Goal: Task Accomplishment & Management: Use online tool/utility

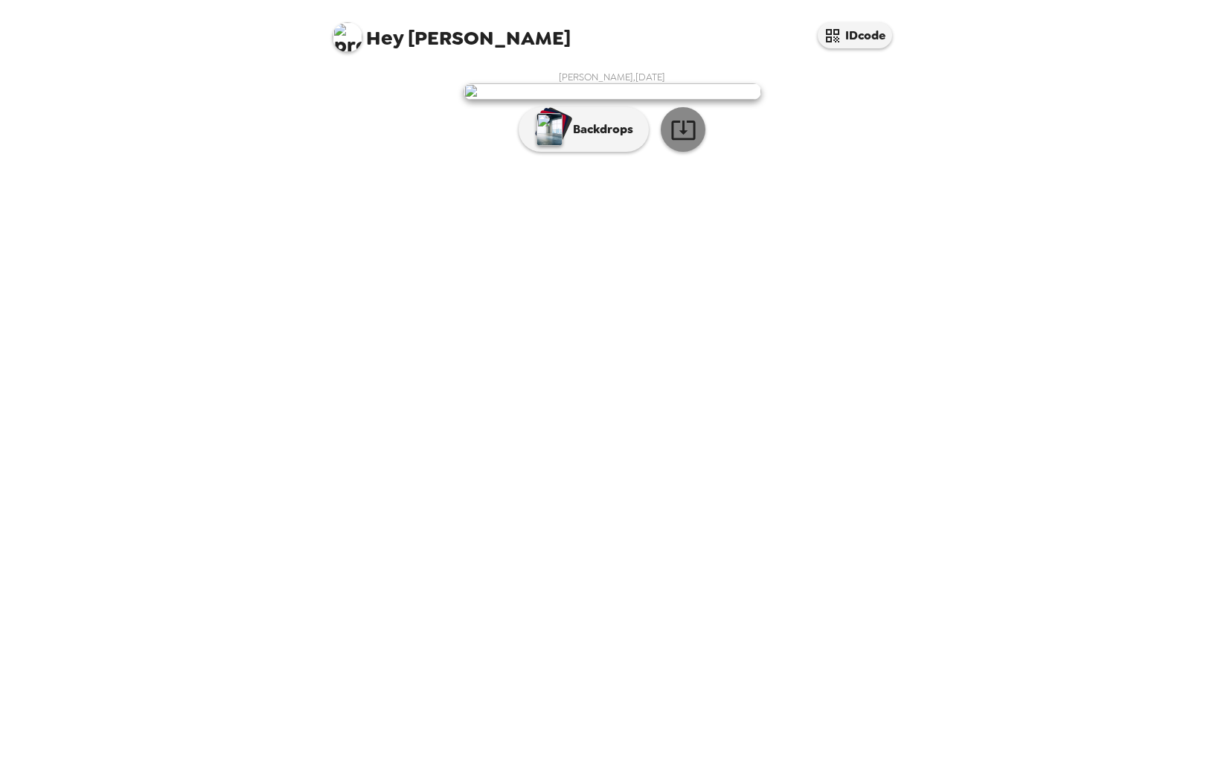
click at [683, 140] on icon "button" at bounding box center [683, 129] width 24 height 19
click at [552, 146] on img "button" at bounding box center [549, 129] width 26 height 33
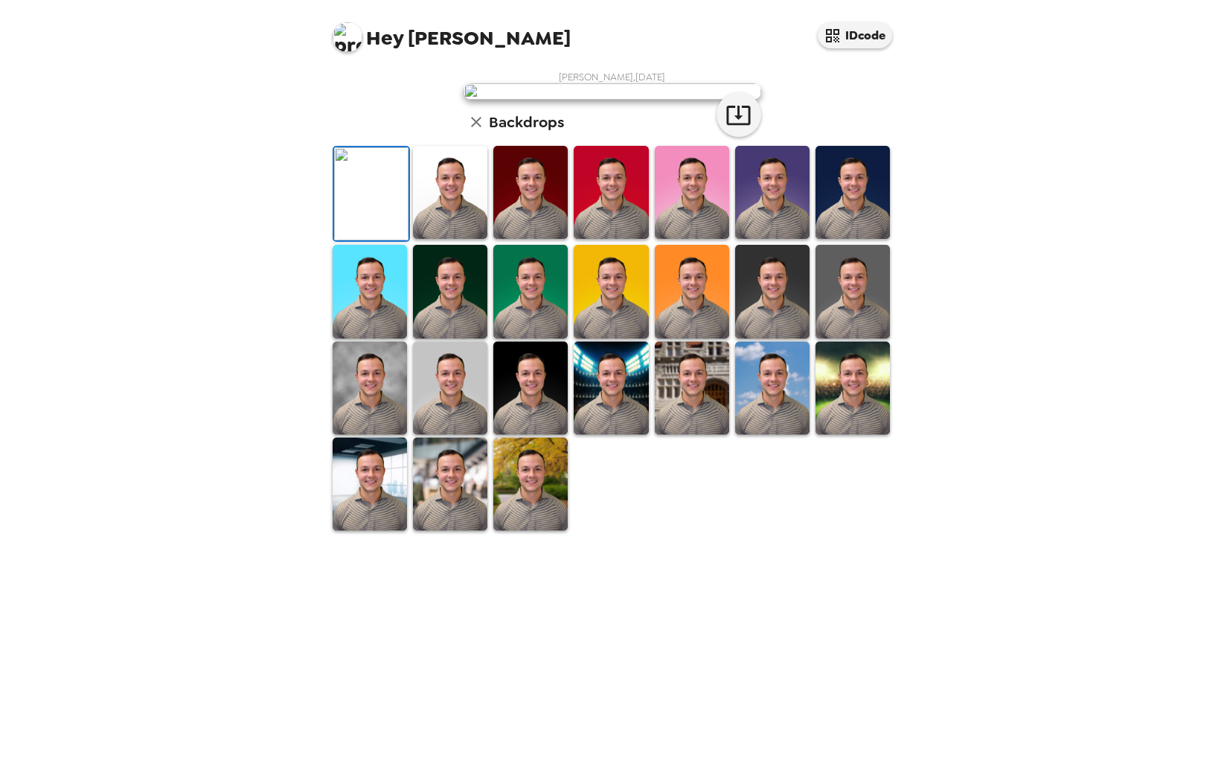
scroll to position [149, 0]
click at [777, 434] on img at bounding box center [772, 387] width 74 height 93
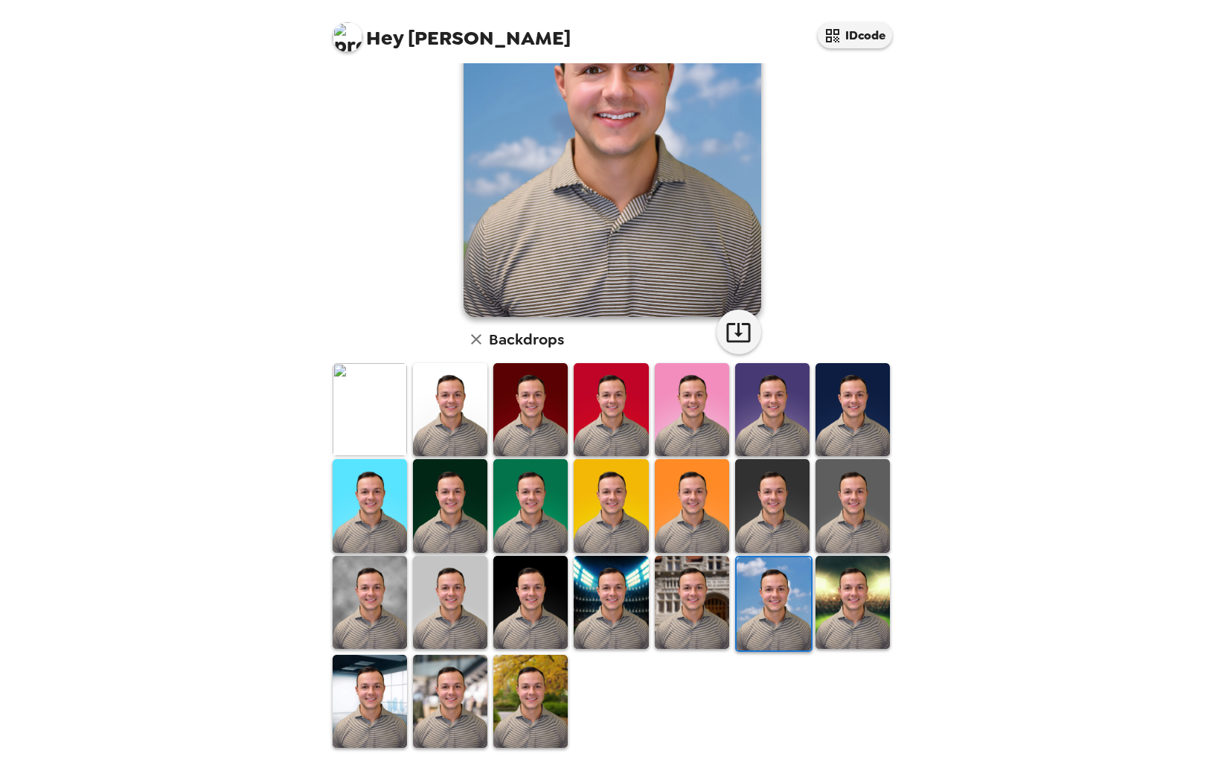
click at [609, 587] on img at bounding box center [610, 602] width 74 height 93
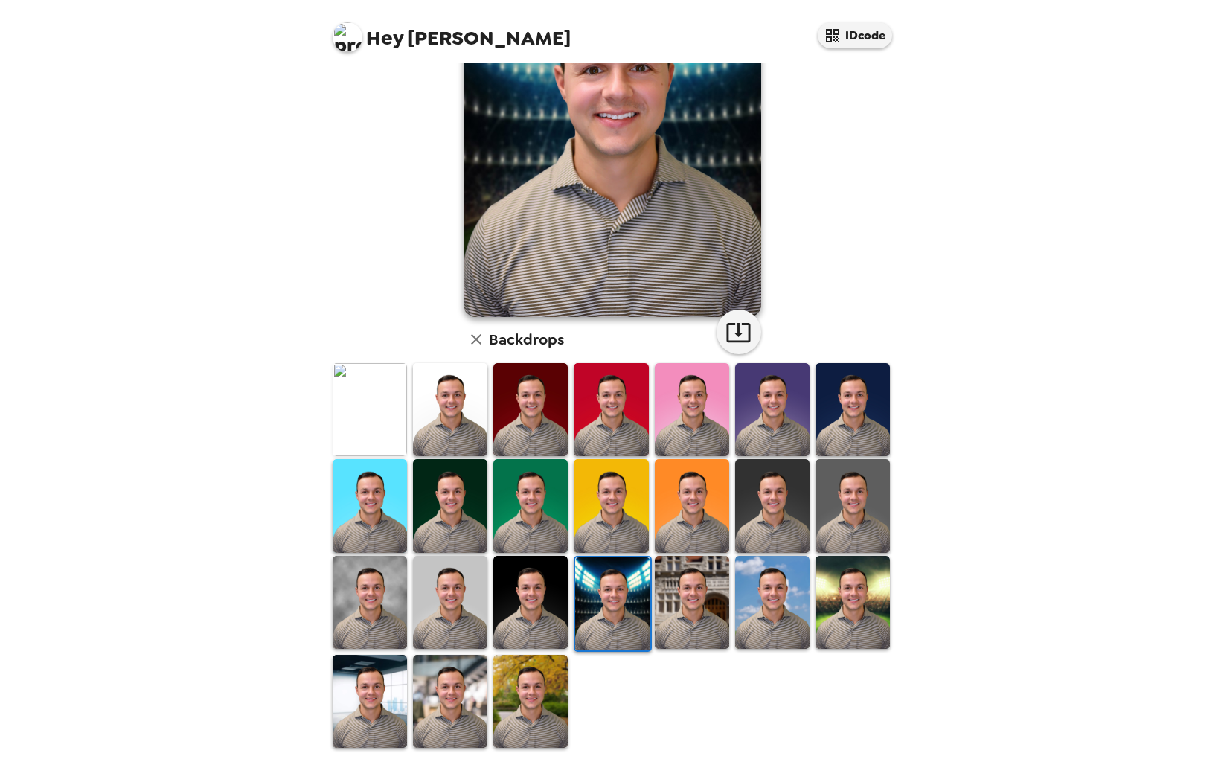
scroll to position [154, 0]
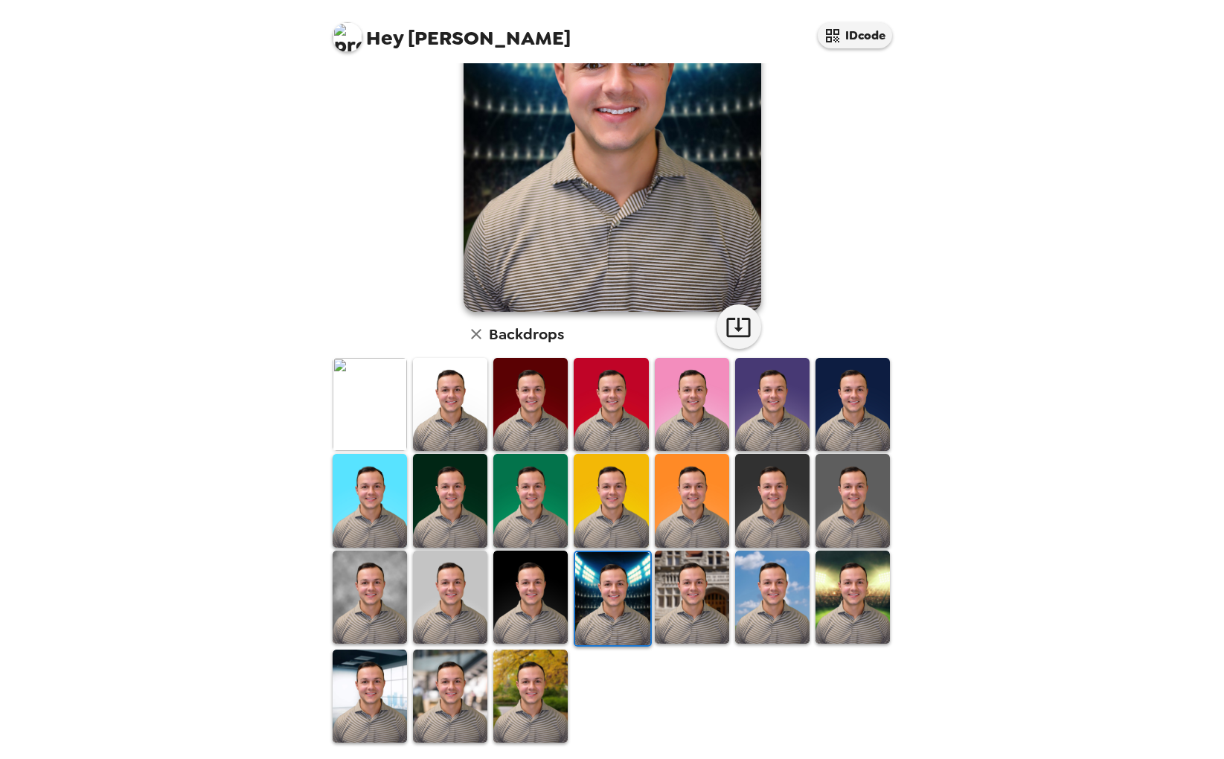
click at [864, 610] on img at bounding box center [852, 596] width 74 height 93
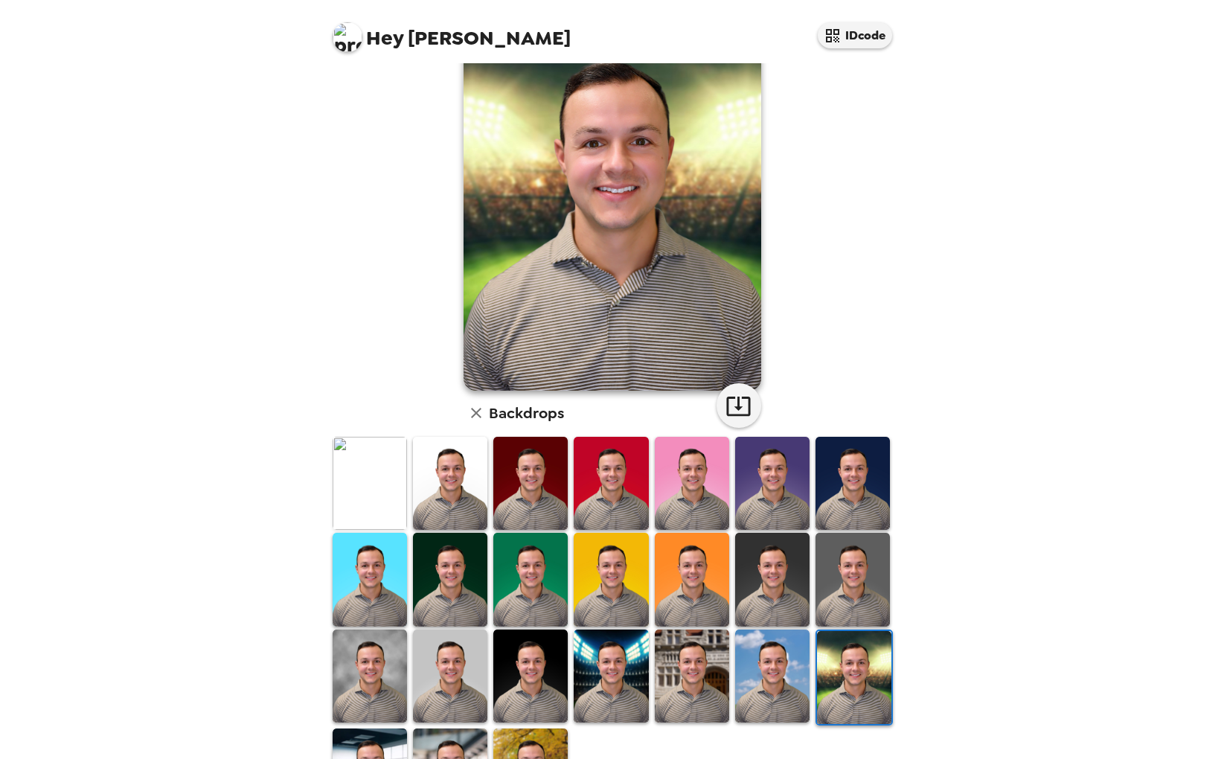
scroll to position [154, 0]
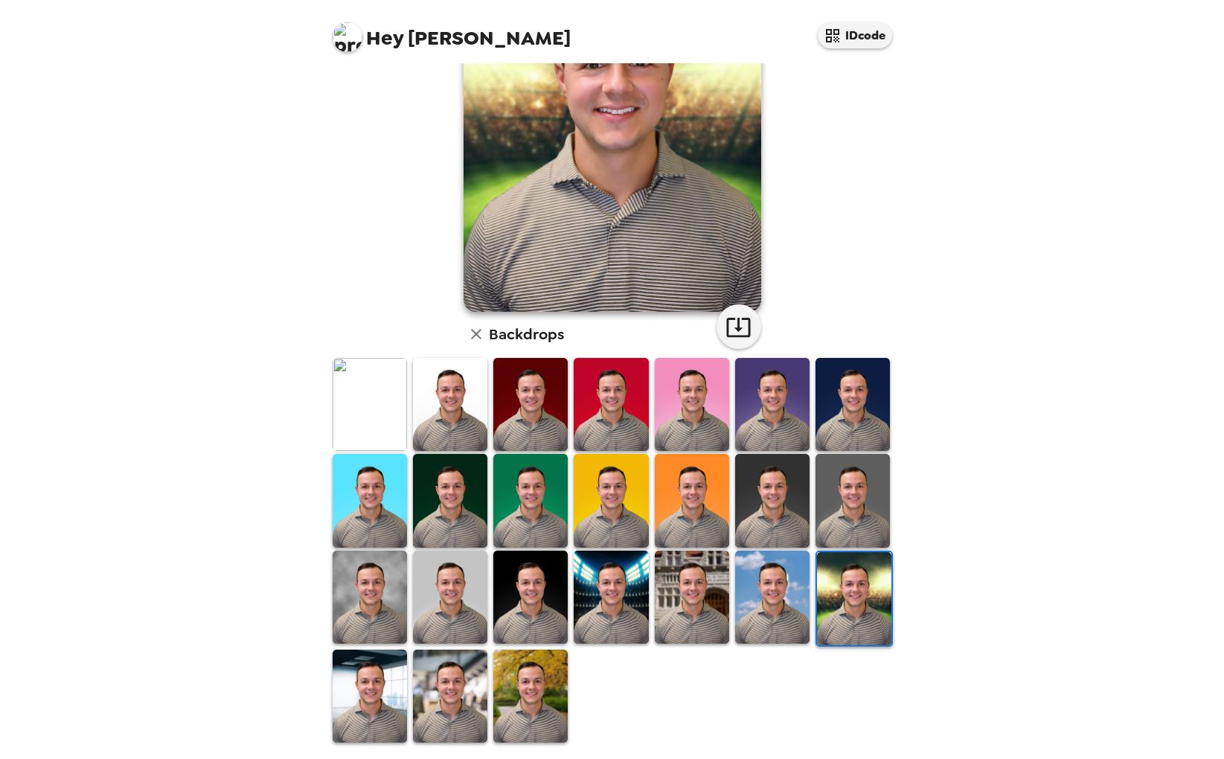
click at [363, 692] on img at bounding box center [369, 695] width 74 height 93
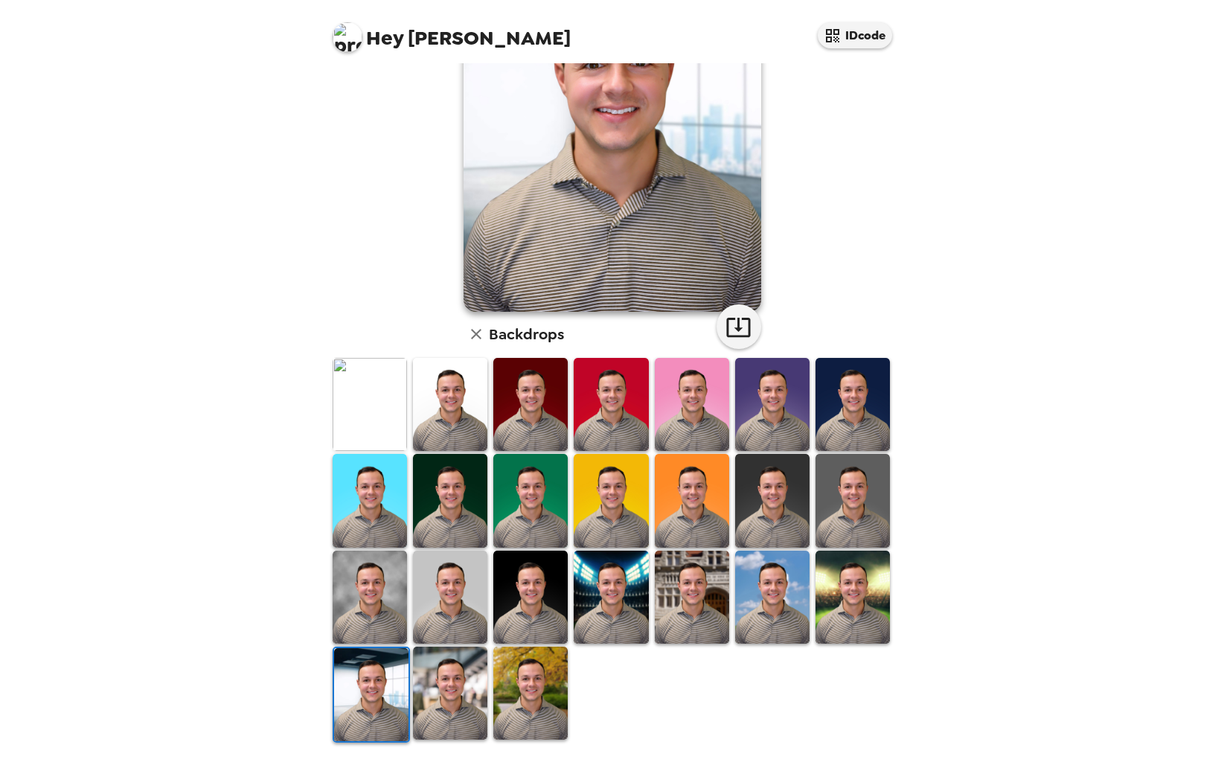
click at [446, 679] on img at bounding box center [450, 692] width 74 height 93
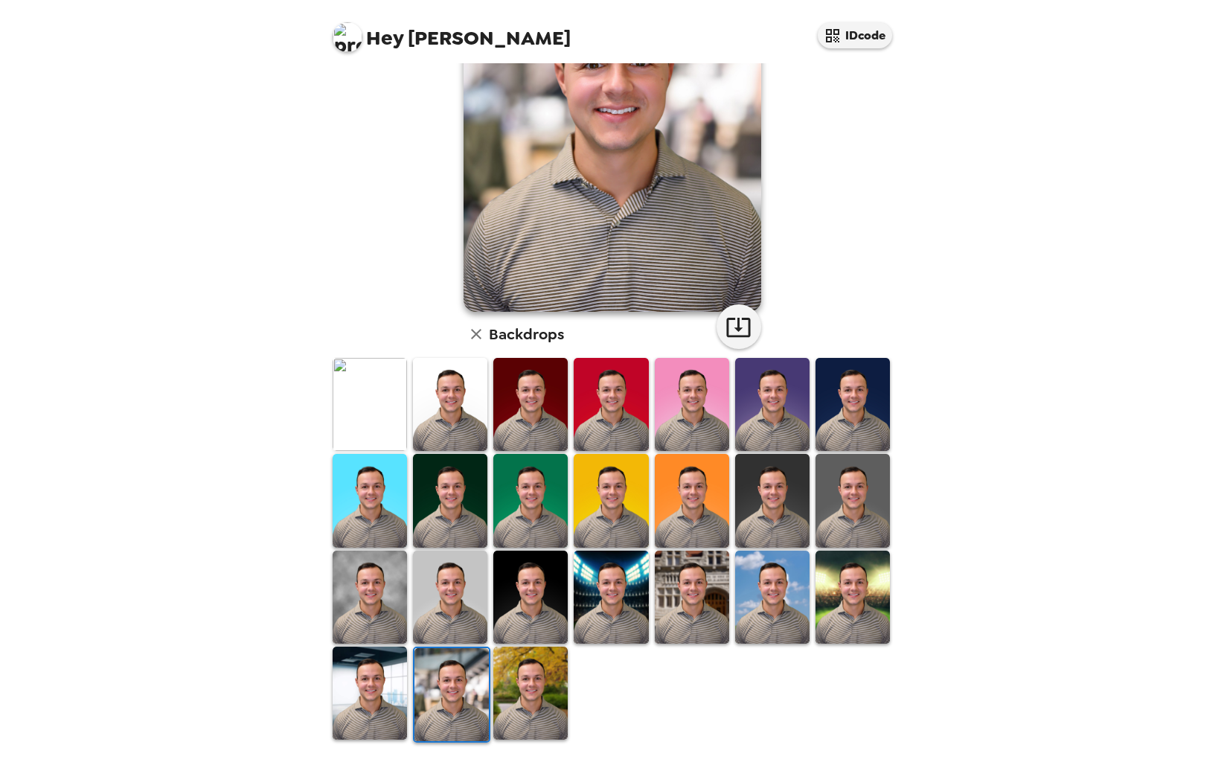
click at [536, 688] on img at bounding box center [530, 692] width 74 height 93
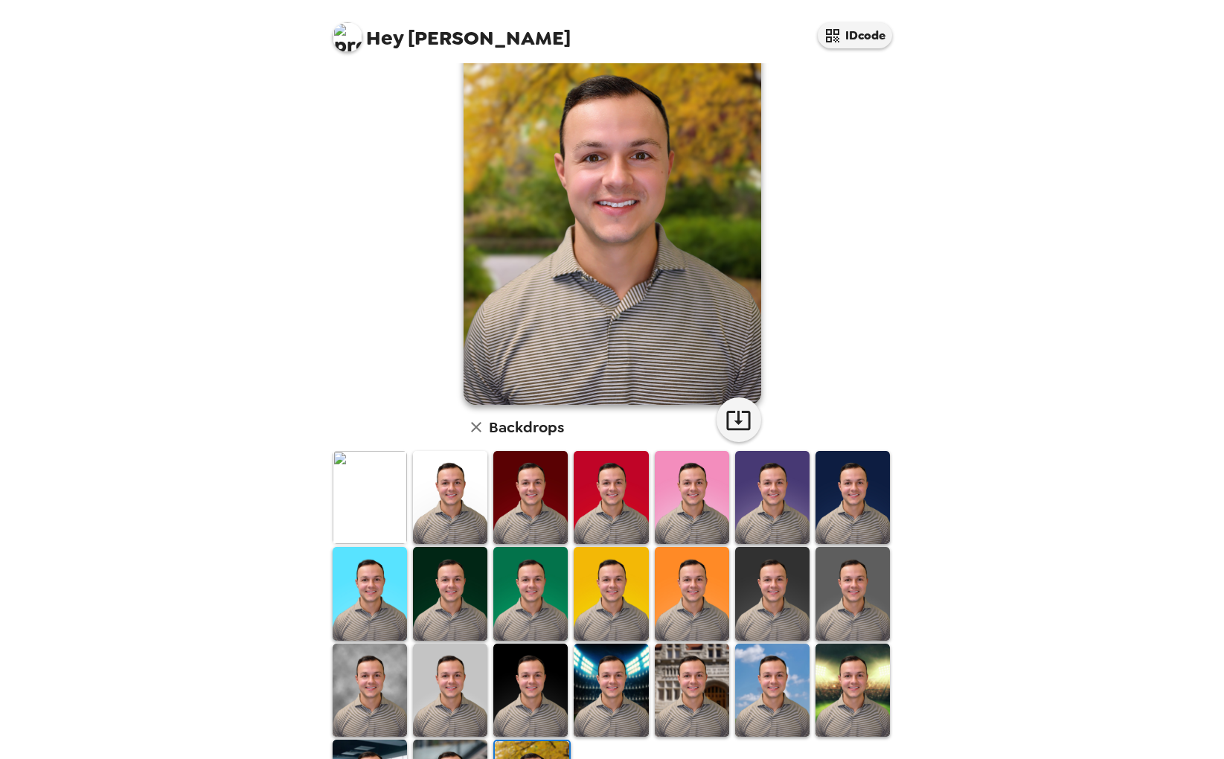
scroll to position [0, 0]
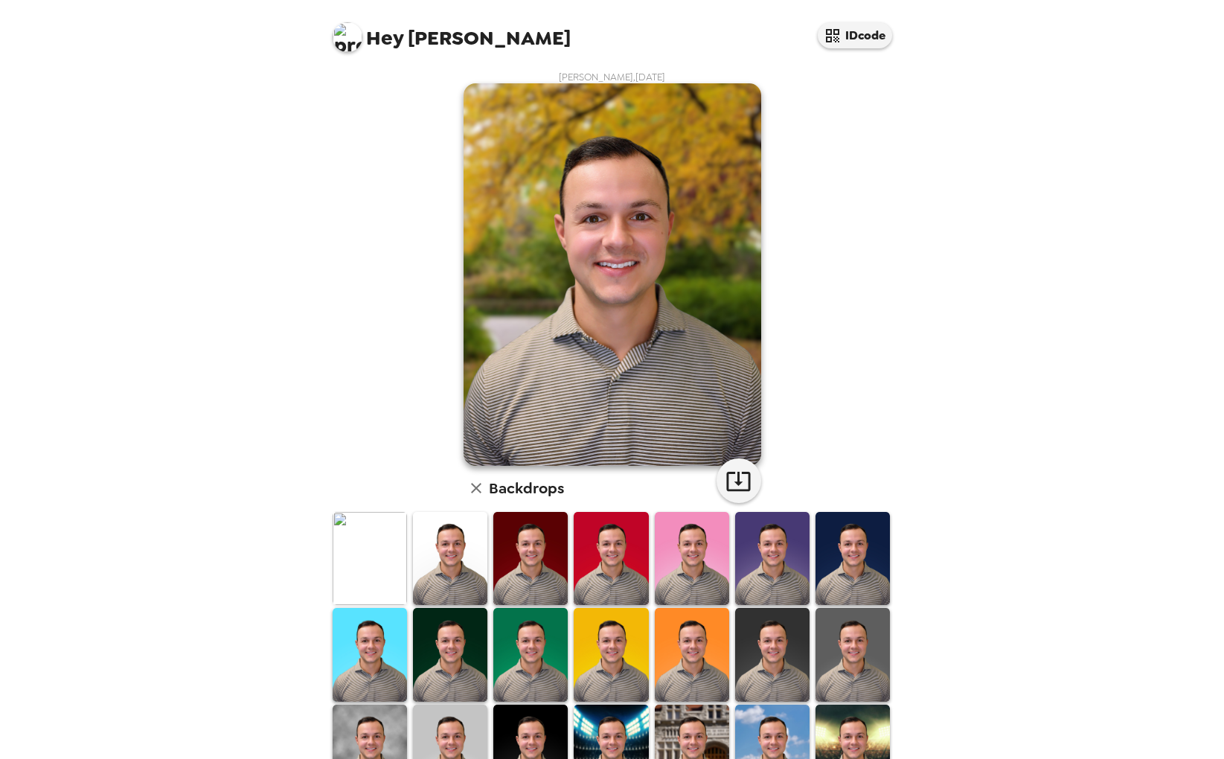
click at [379, 570] on img at bounding box center [369, 558] width 74 height 93
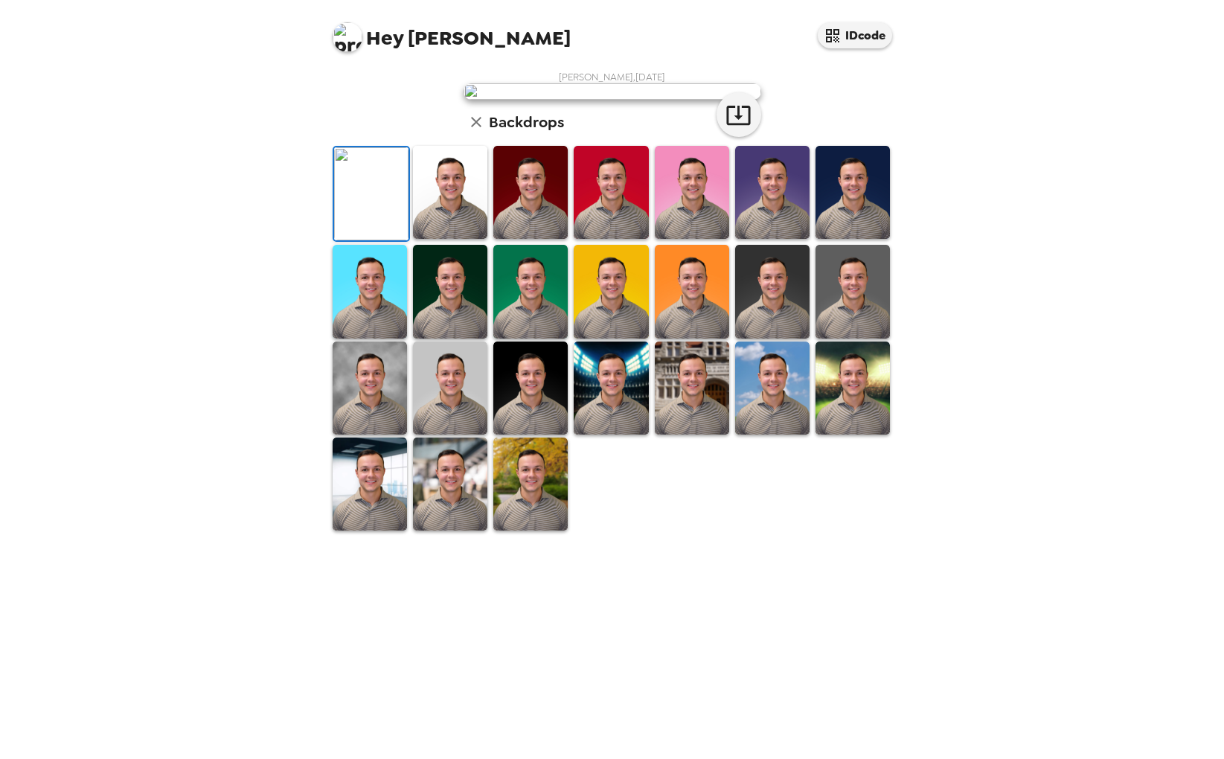
click at [441, 239] on img at bounding box center [450, 192] width 74 height 93
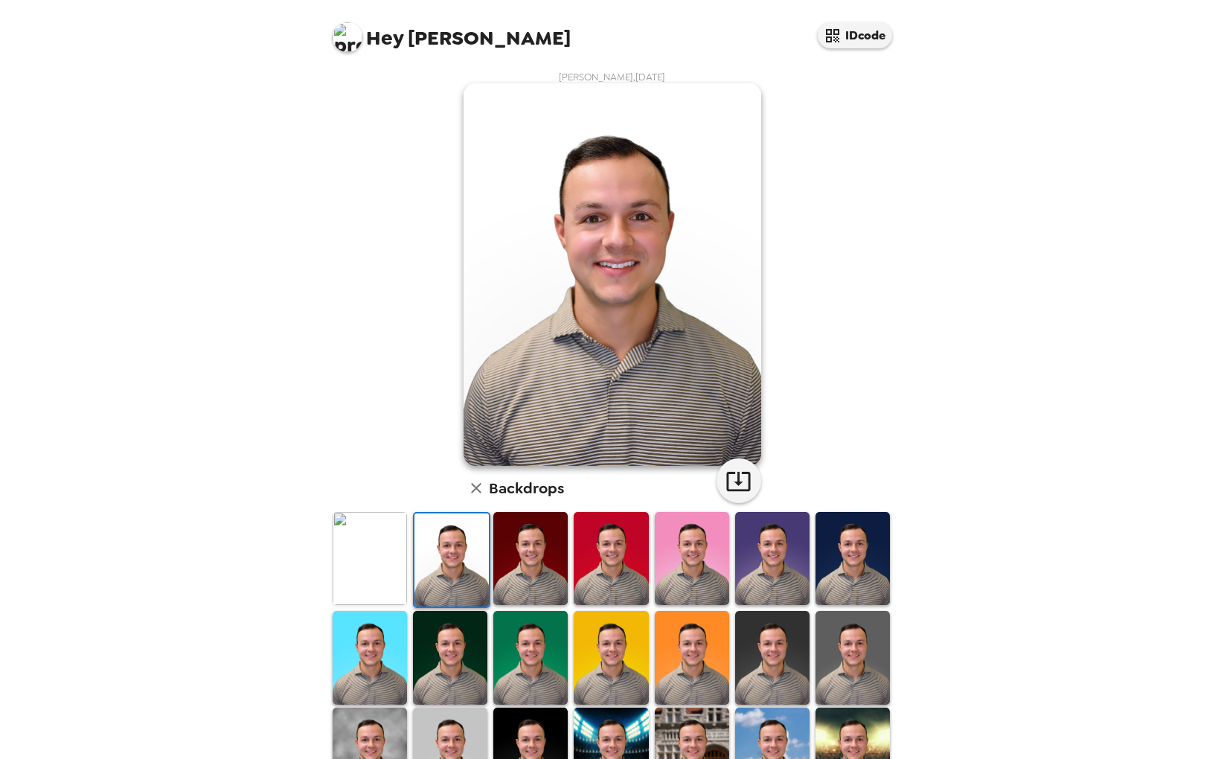
click at [361, 566] on img at bounding box center [369, 558] width 74 height 93
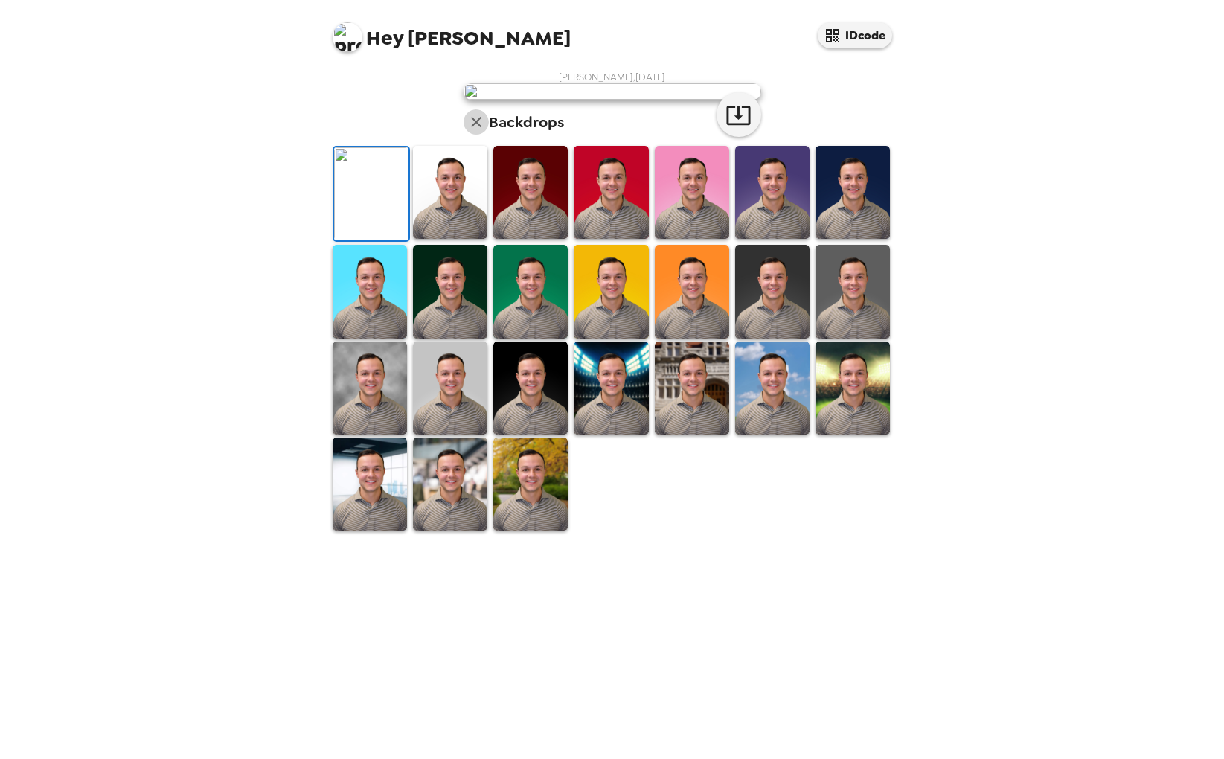
click at [472, 135] on button "button" at bounding box center [475, 121] width 25 height 25
